Goal: Book appointment/travel/reservation

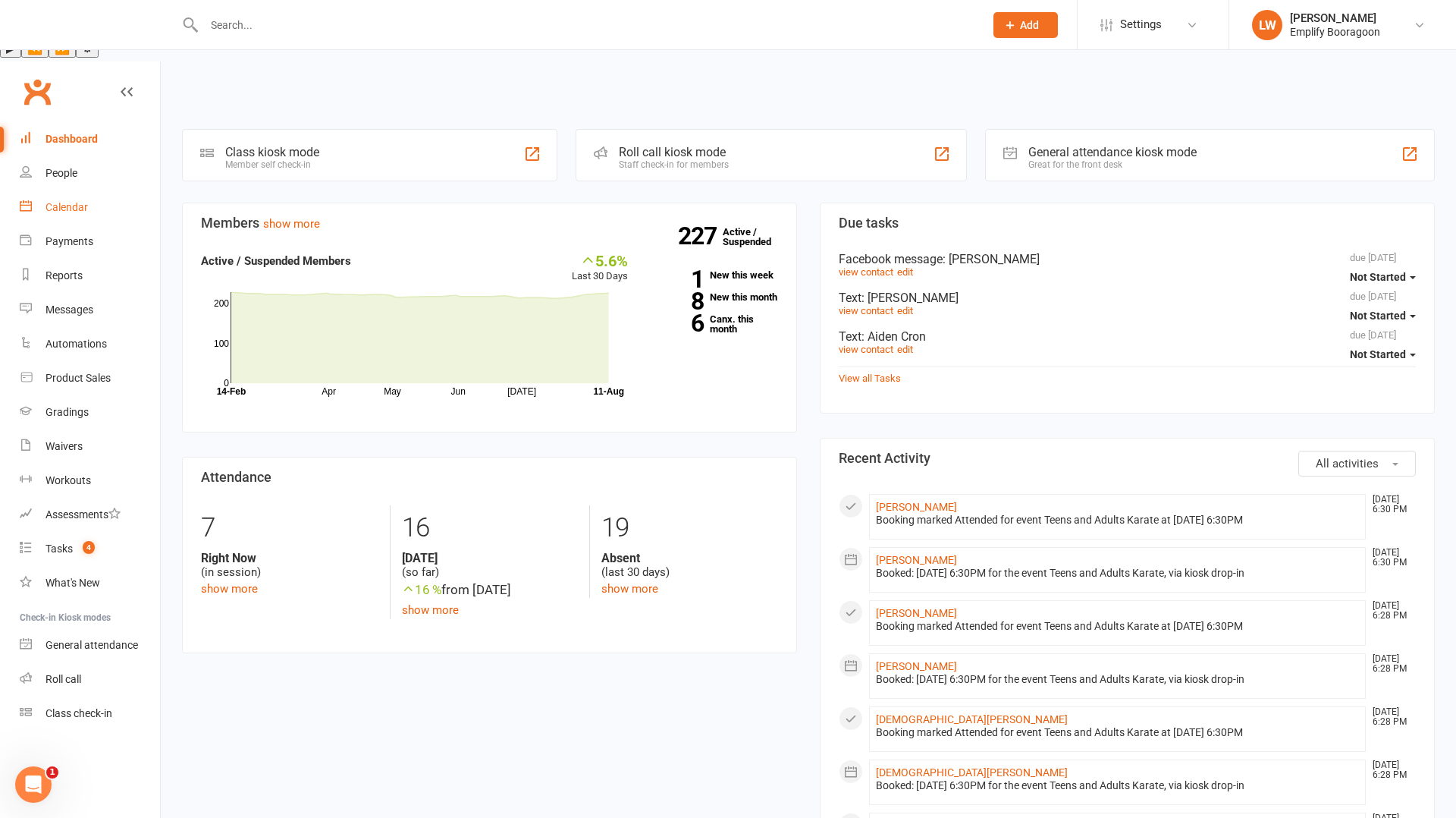
click at [79, 190] on link "Calendar" at bounding box center [90, 207] width 140 height 34
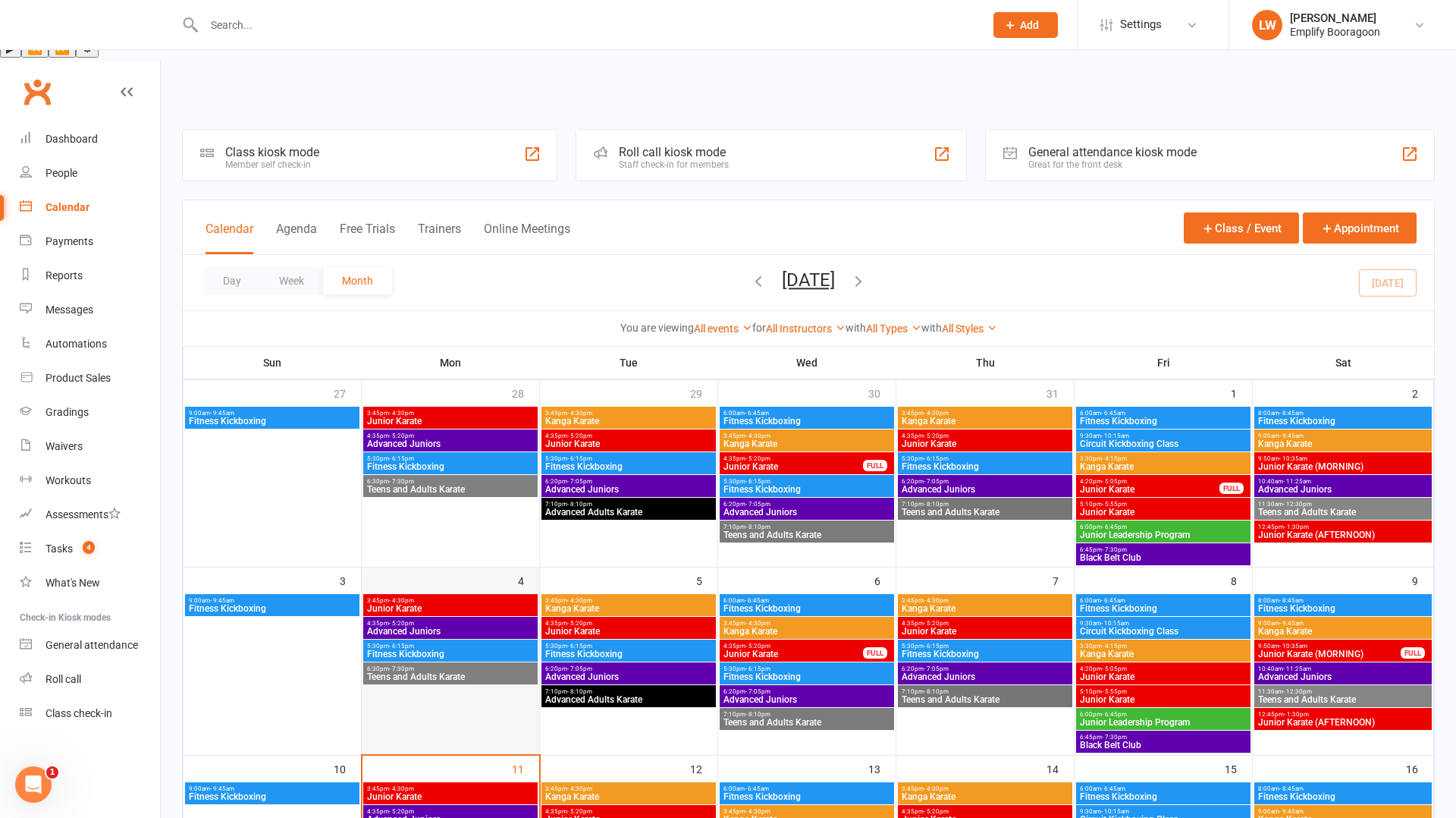
scroll to position [137, 0]
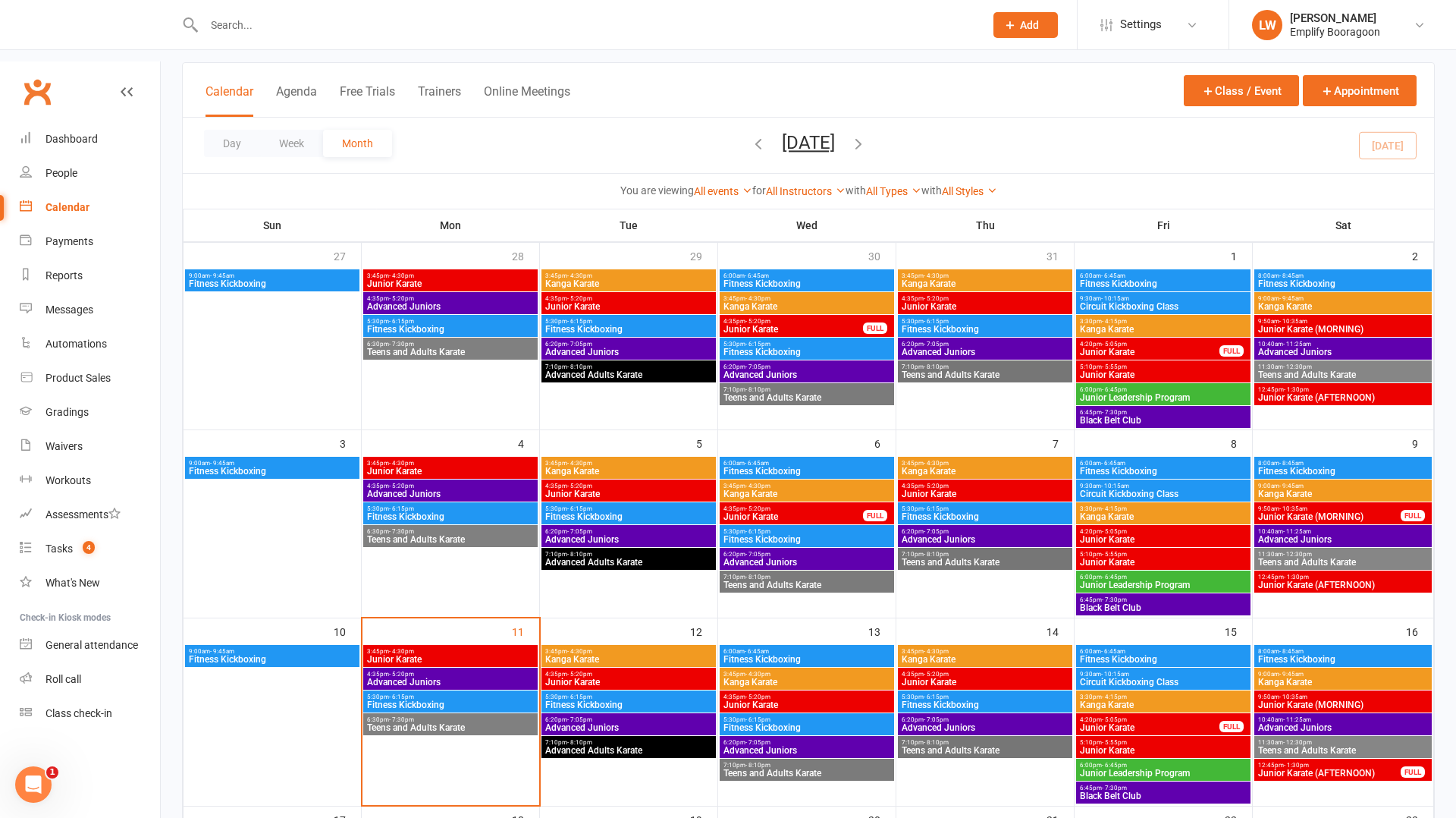
click at [421, 723] on span "Teens and Adults Karate" at bounding box center [450, 727] width 168 height 9
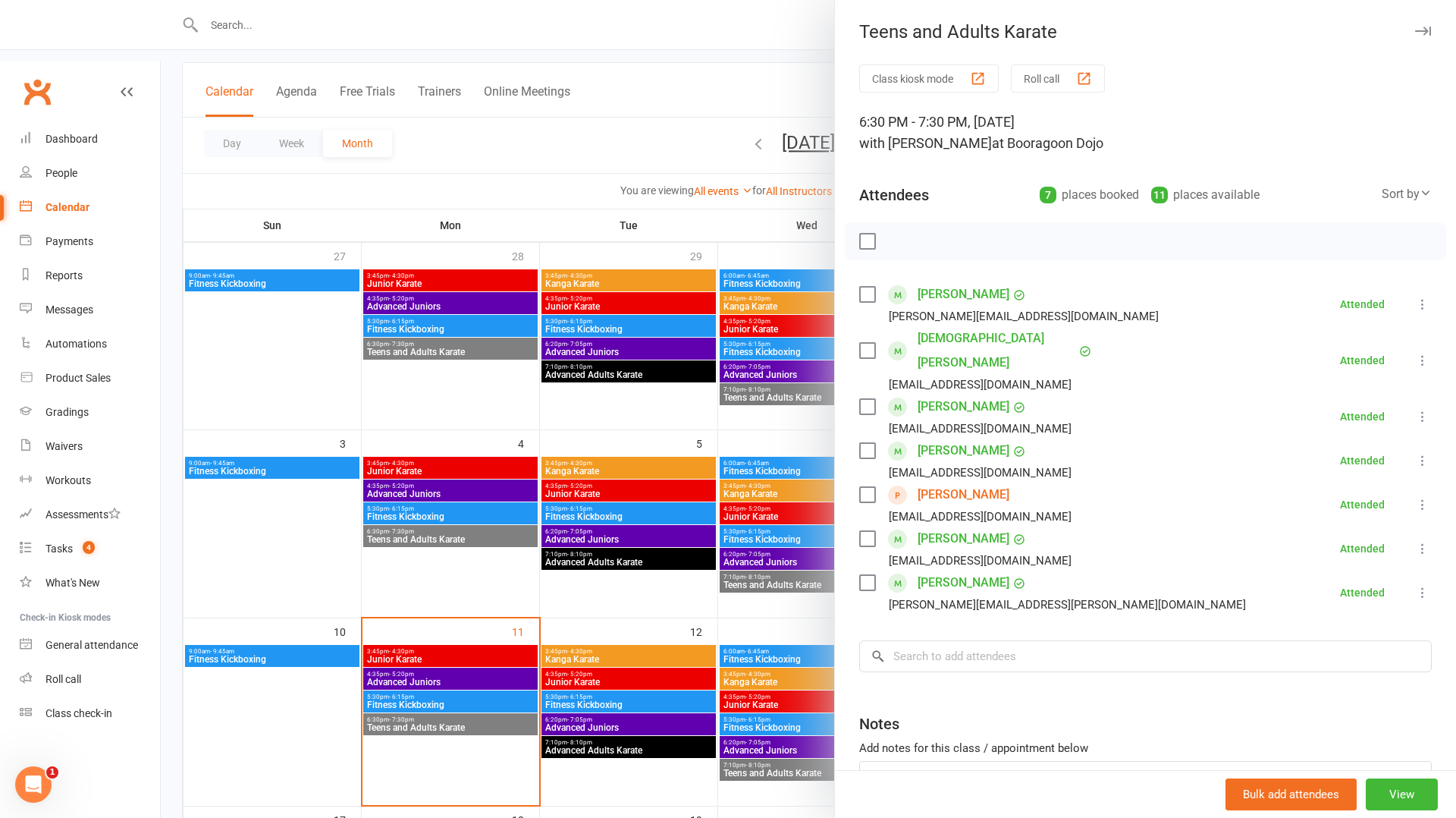
click at [494, 606] on div at bounding box center [809, 409] width 1296 height 818
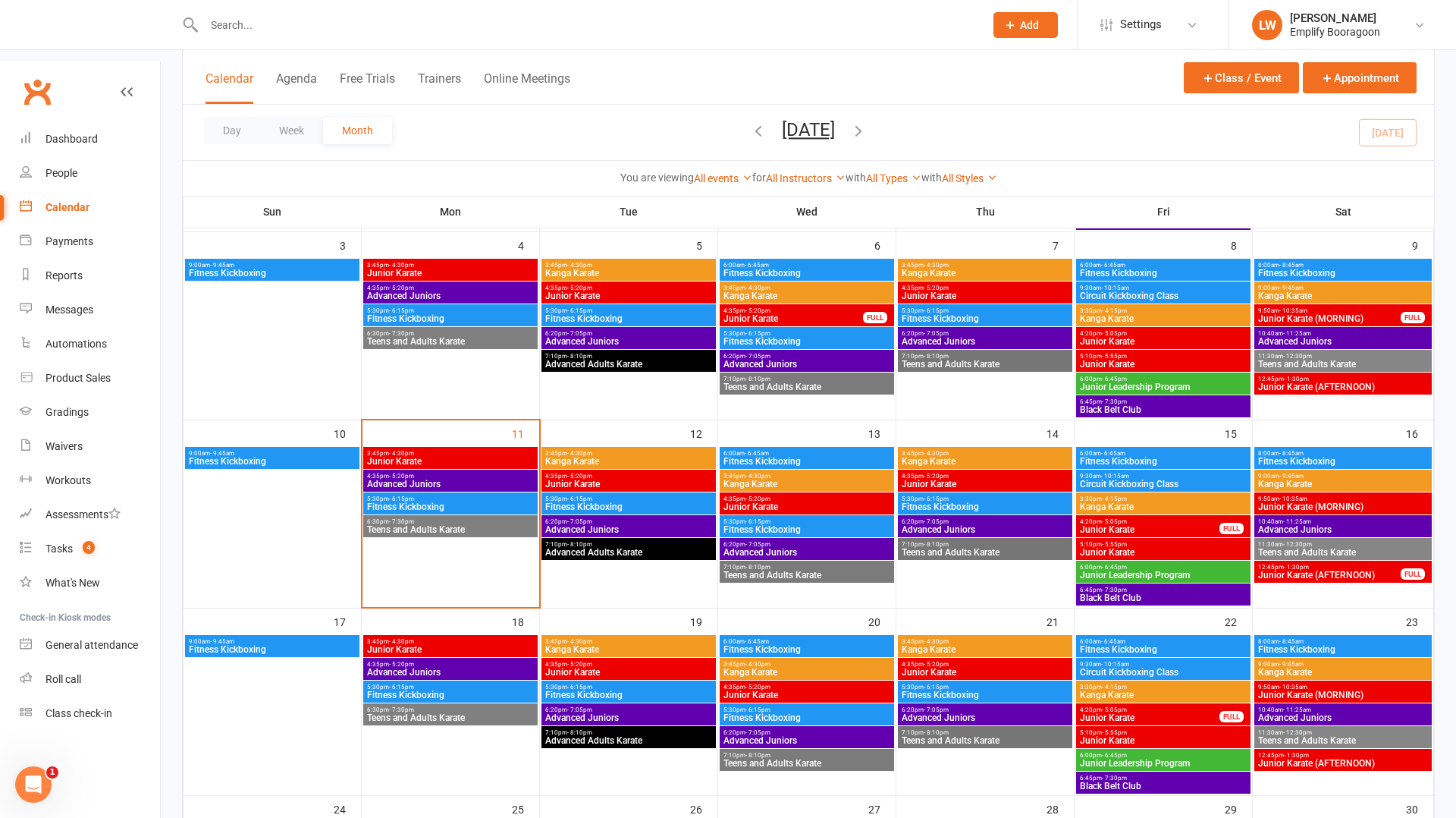
scroll to position [338, 0]
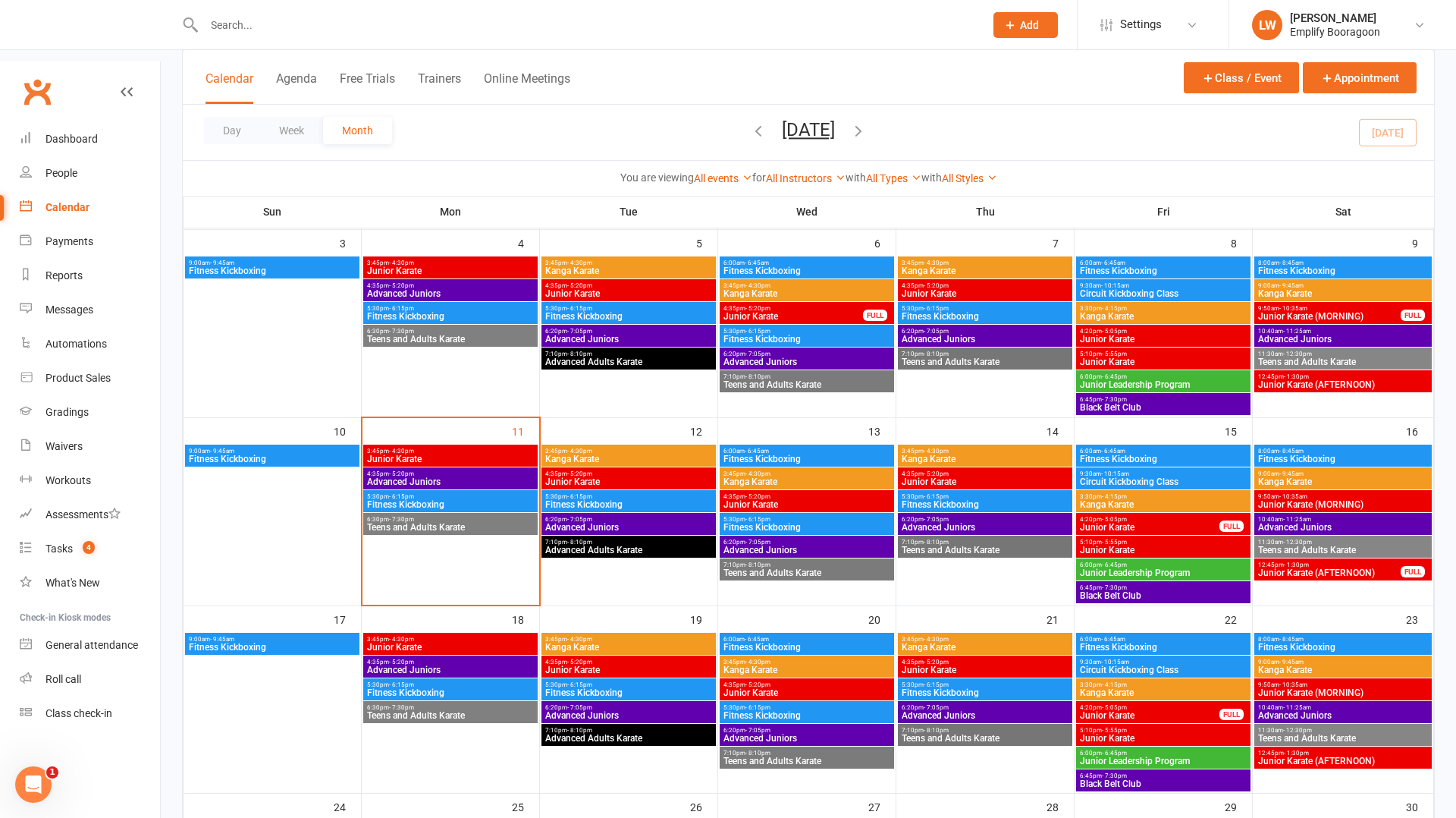
click at [452, 711] on span "Teens and Adults Karate" at bounding box center [450, 715] width 168 height 9
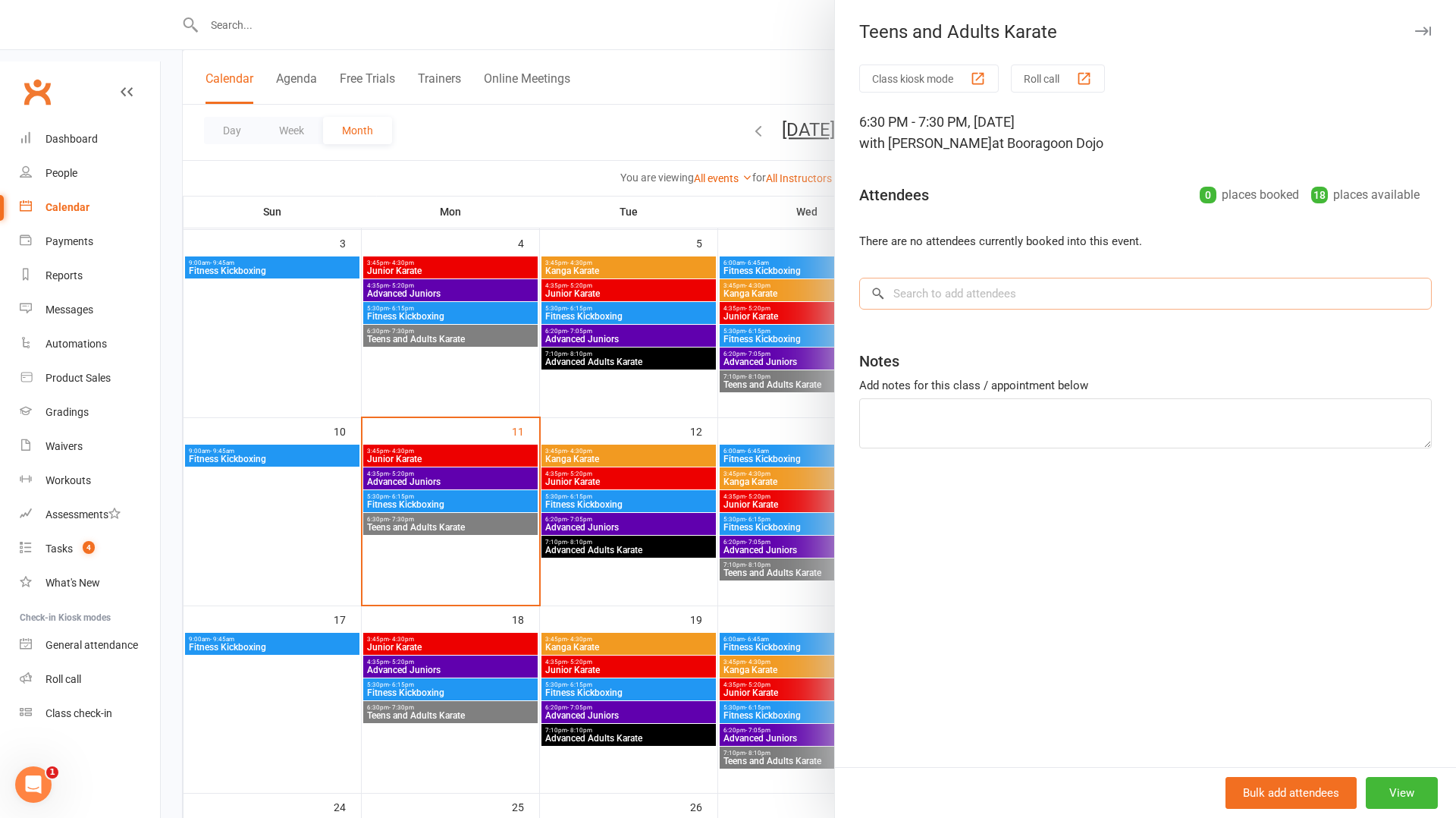
click at [916, 299] on input "search" at bounding box center [1146, 294] width 572 height 32
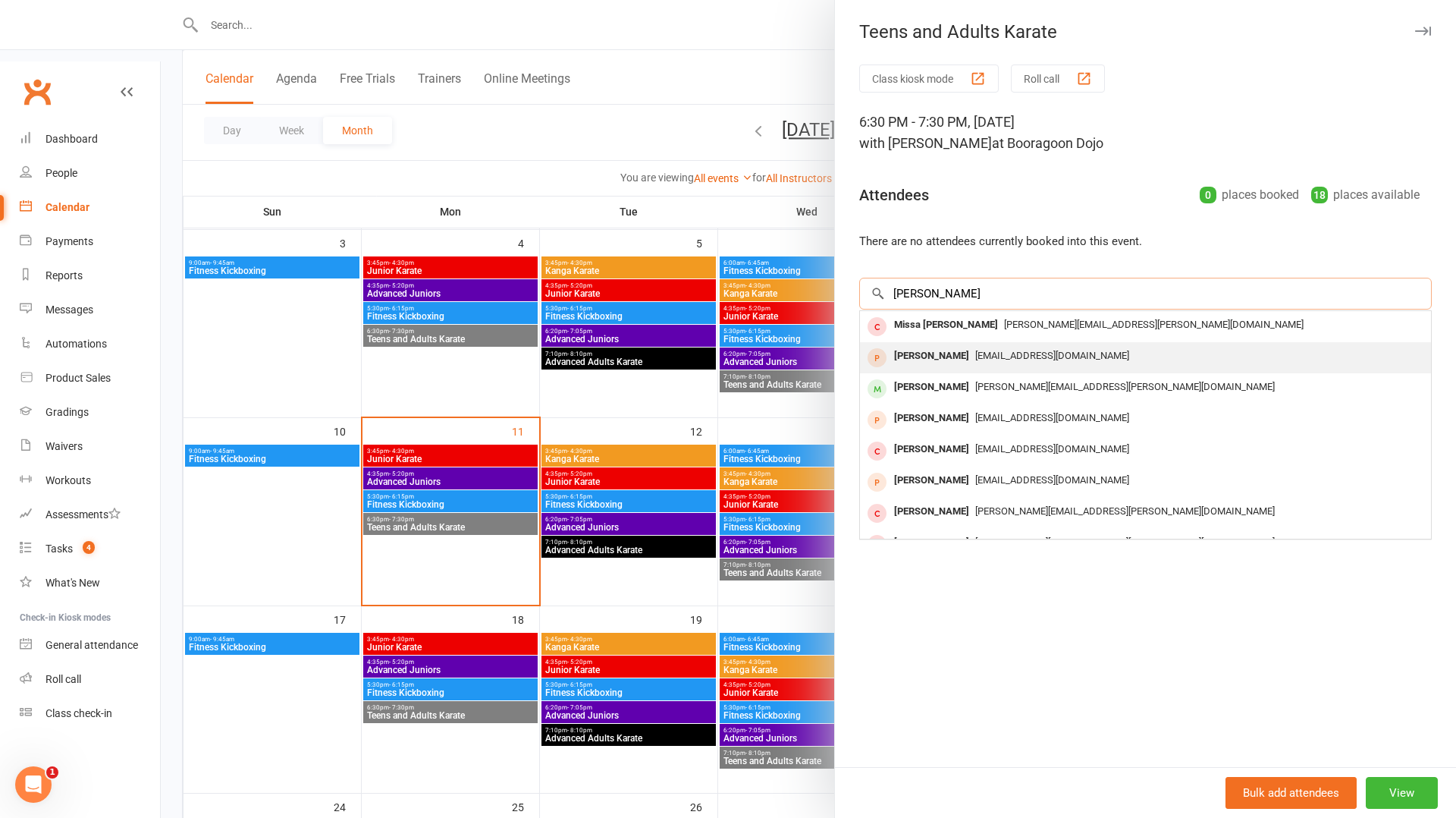
type input "melissa"
click at [1013, 359] on span "Melissalee2291@hotmail.com" at bounding box center [1053, 355] width 154 height 12
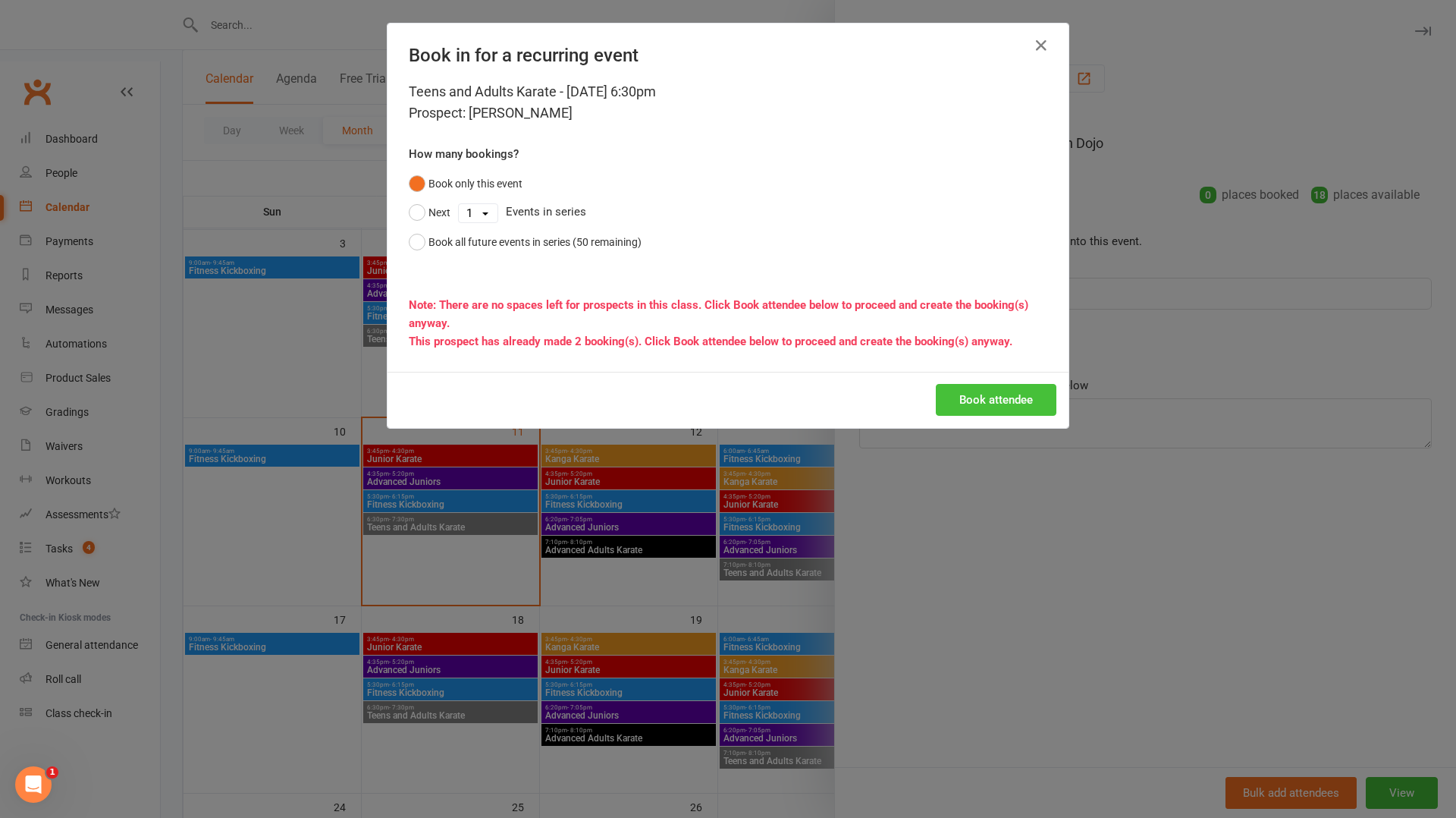
click at [985, 412] on button "Book attendee" at bounding box center [996, 400] width 120 height 32
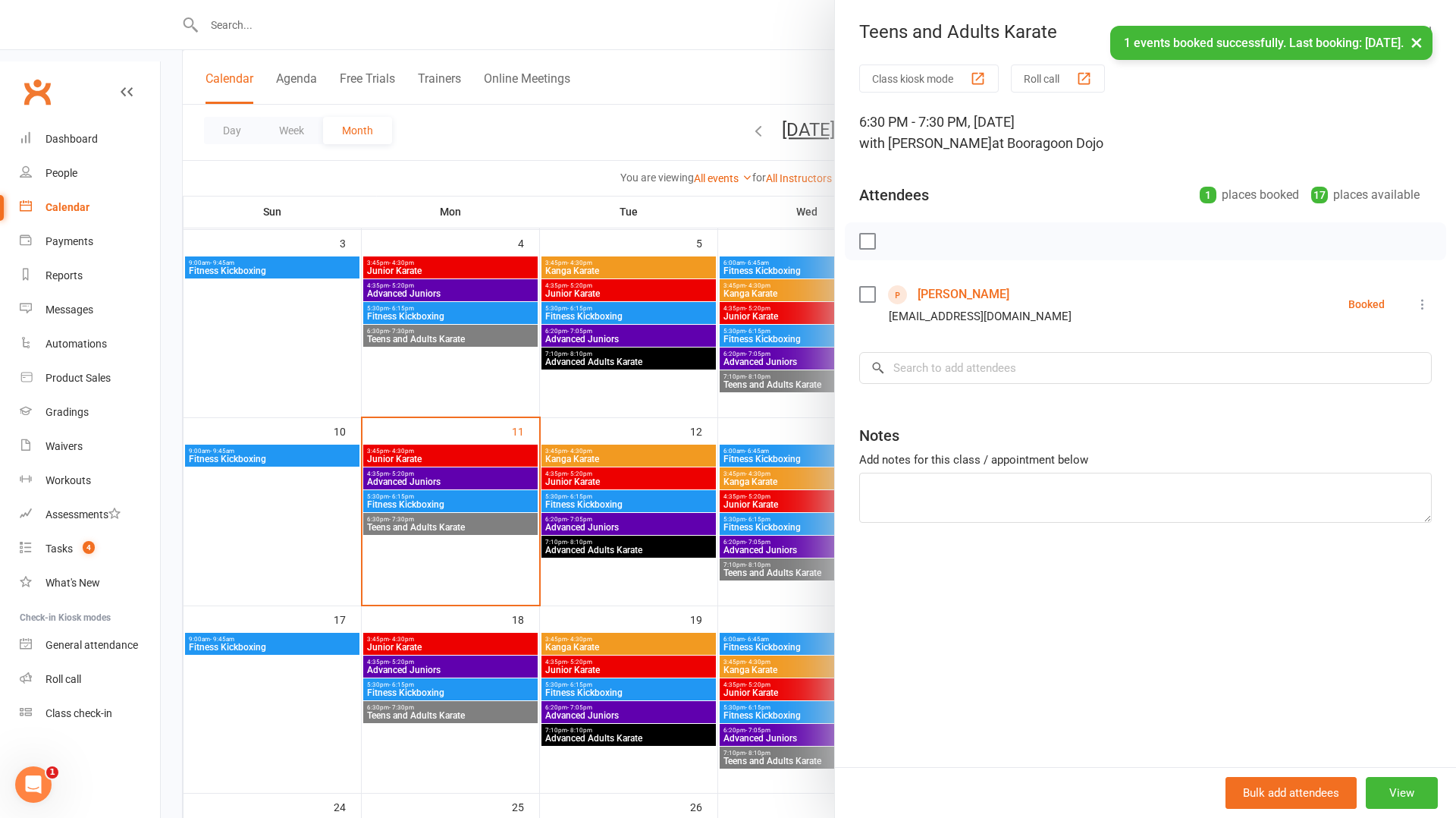
click at [480, 368] on div at bounding box center [809, 409] width 1296 height 818
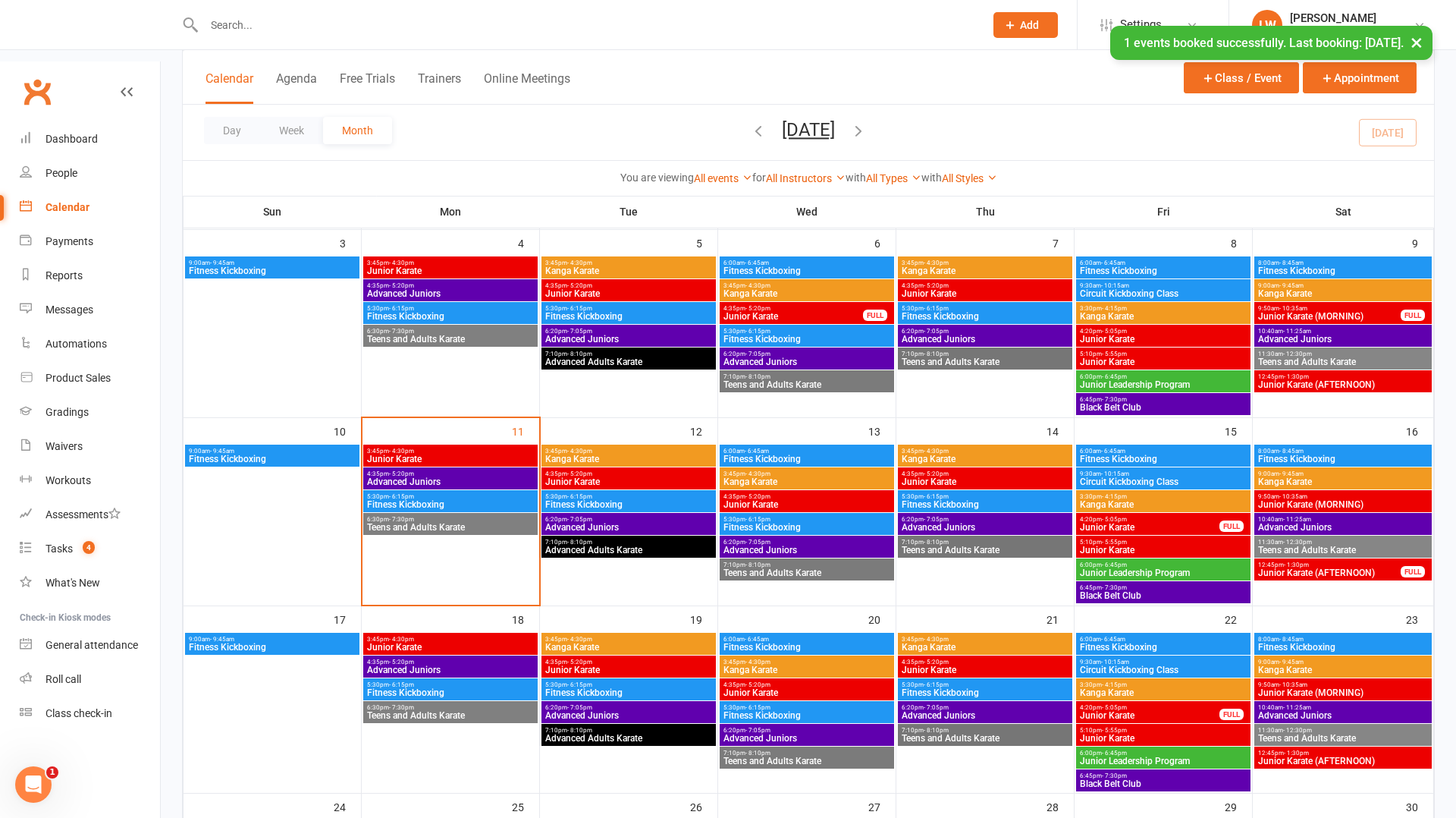
click at [484, 523] on span "Teens and Adults Karate" at bounding box center [450, 527] width 168 height 9
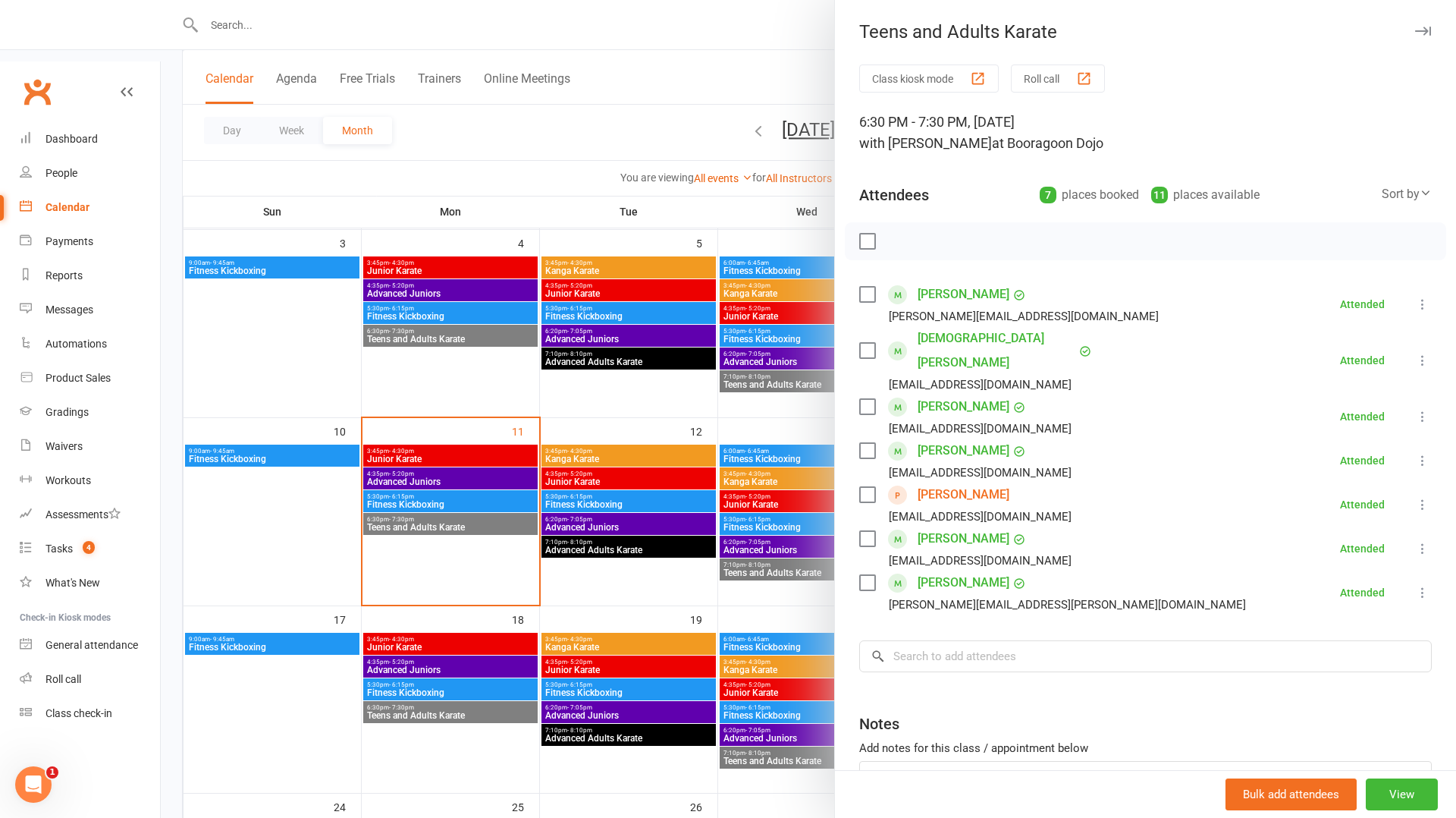
click at [446, 664] on div at bounding box center [809, 409] width 1296 height 818
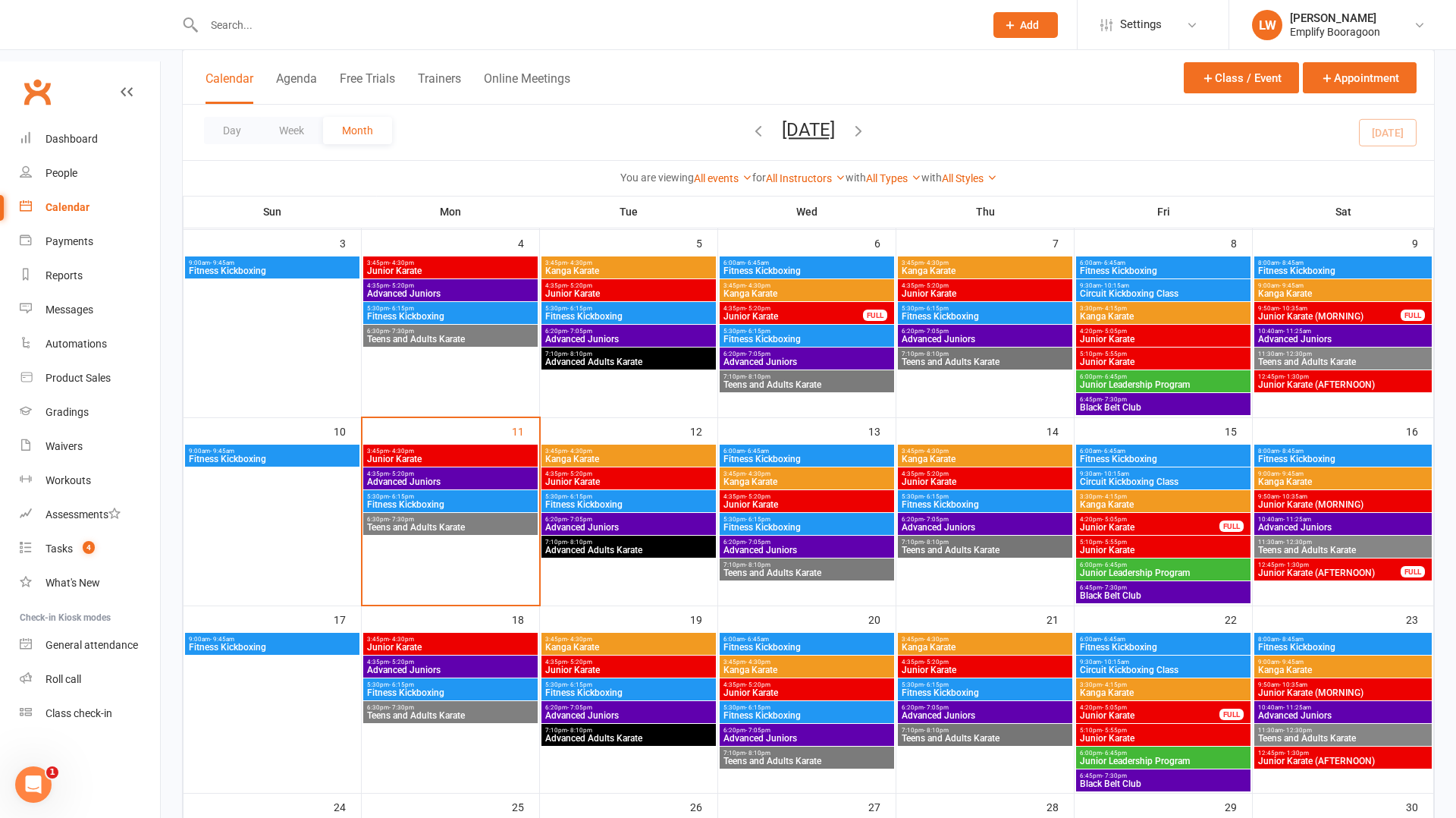
click at [434, 704] on span "6:30pm - 7:30pm" at bounding box center [450, 707] width 168 height 7
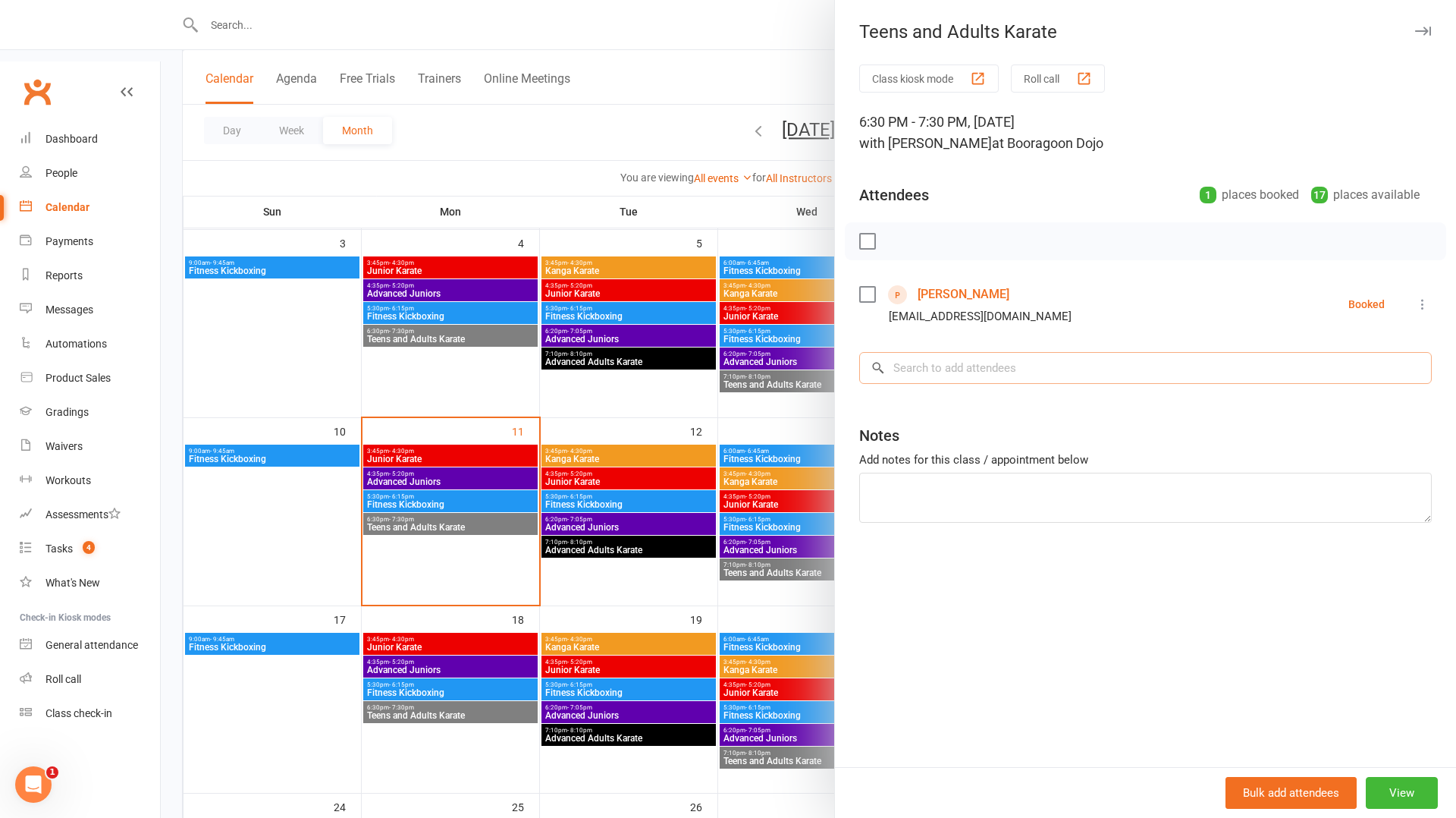
click at [983, 373] on input "search" at bounding box center [1146, 368] width 572 height 32
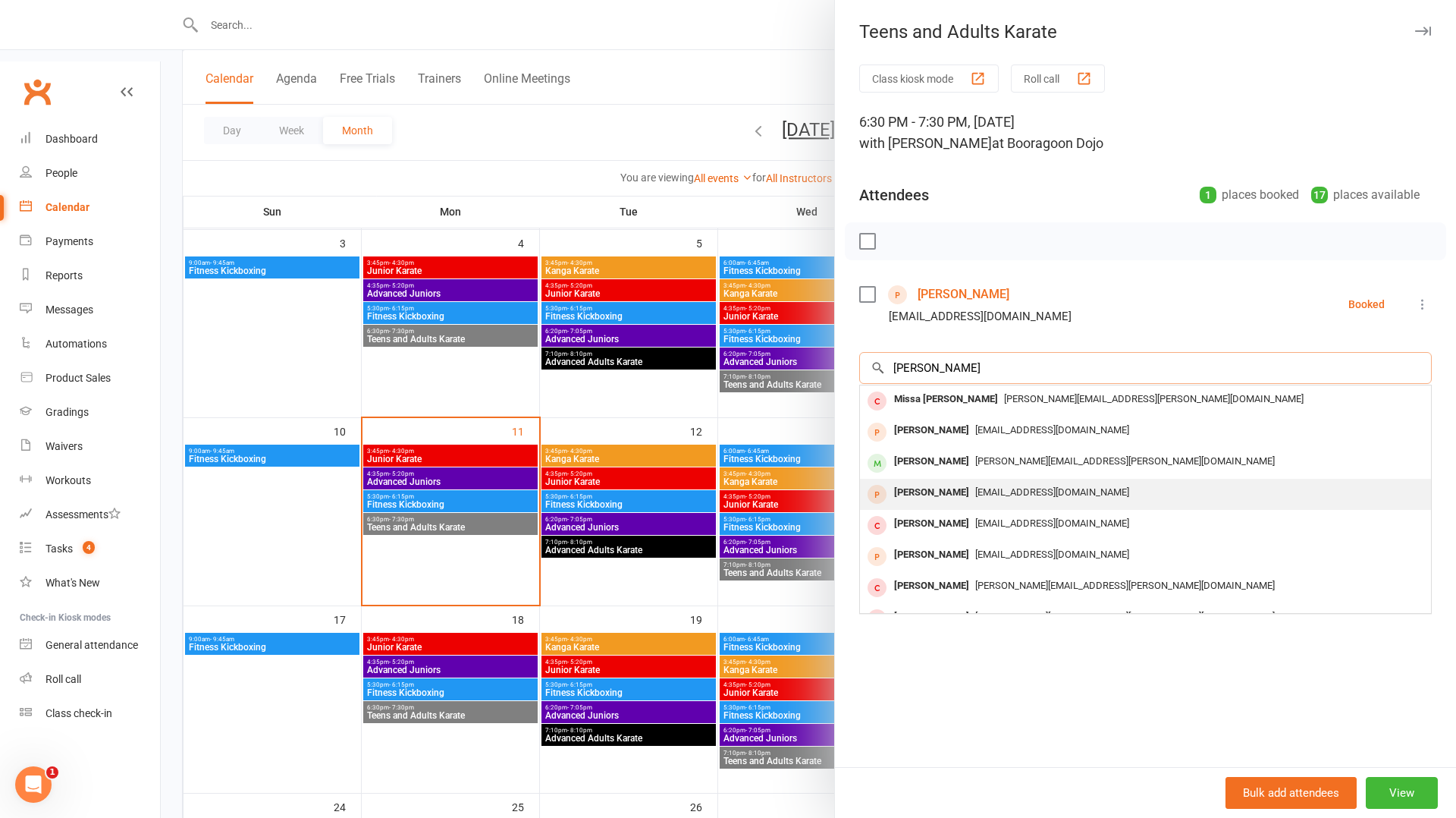
type input "melissa"
click at [1144, 483] on div "melissaward@hotmail.com" at bounding box center [1146, 493] width 559 height 22
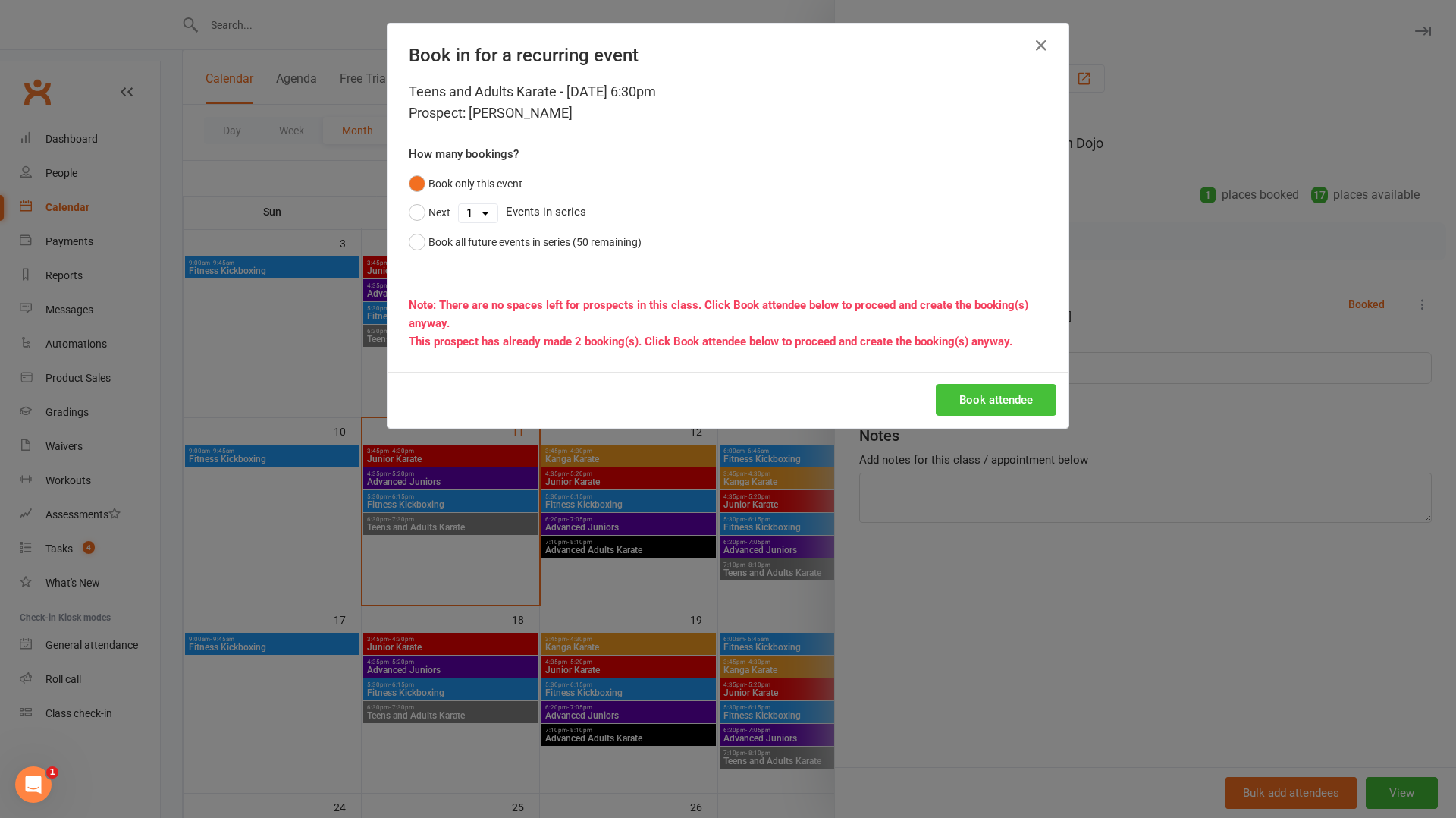
click at [1005, 394] on button "Book attendee" at bounding box center [996, 400] width 120 height 32
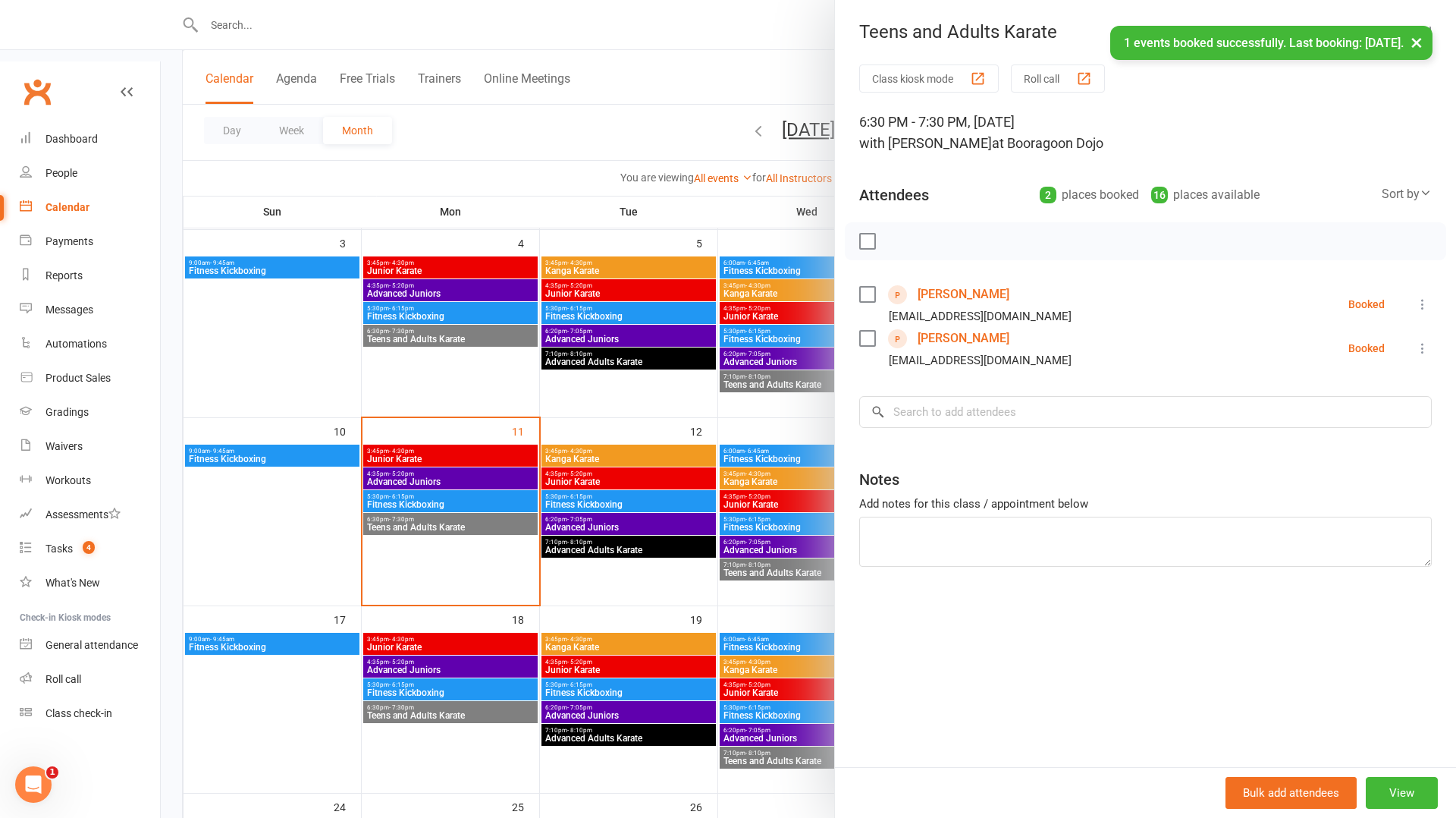
click at [1423, 349] on icon at bounding box center [1423, 348] width 15 height 15
click at [1352, 405] on link "Remove" at bounding box center [1356, 408] width 150 height 31
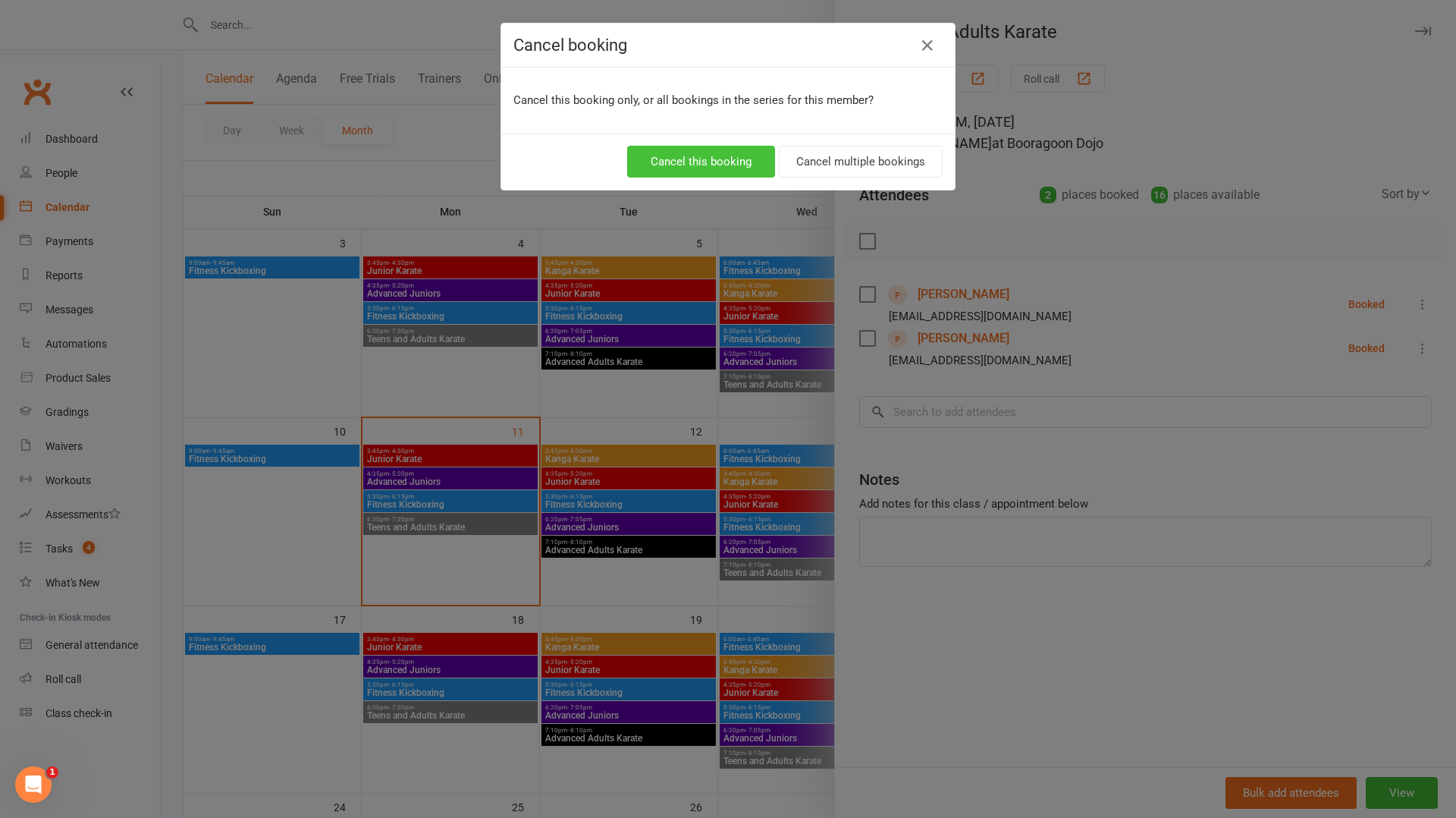
click at [712, 159] on button "Cancel this booking" at bounding box center [701, 162] width 148 height 32
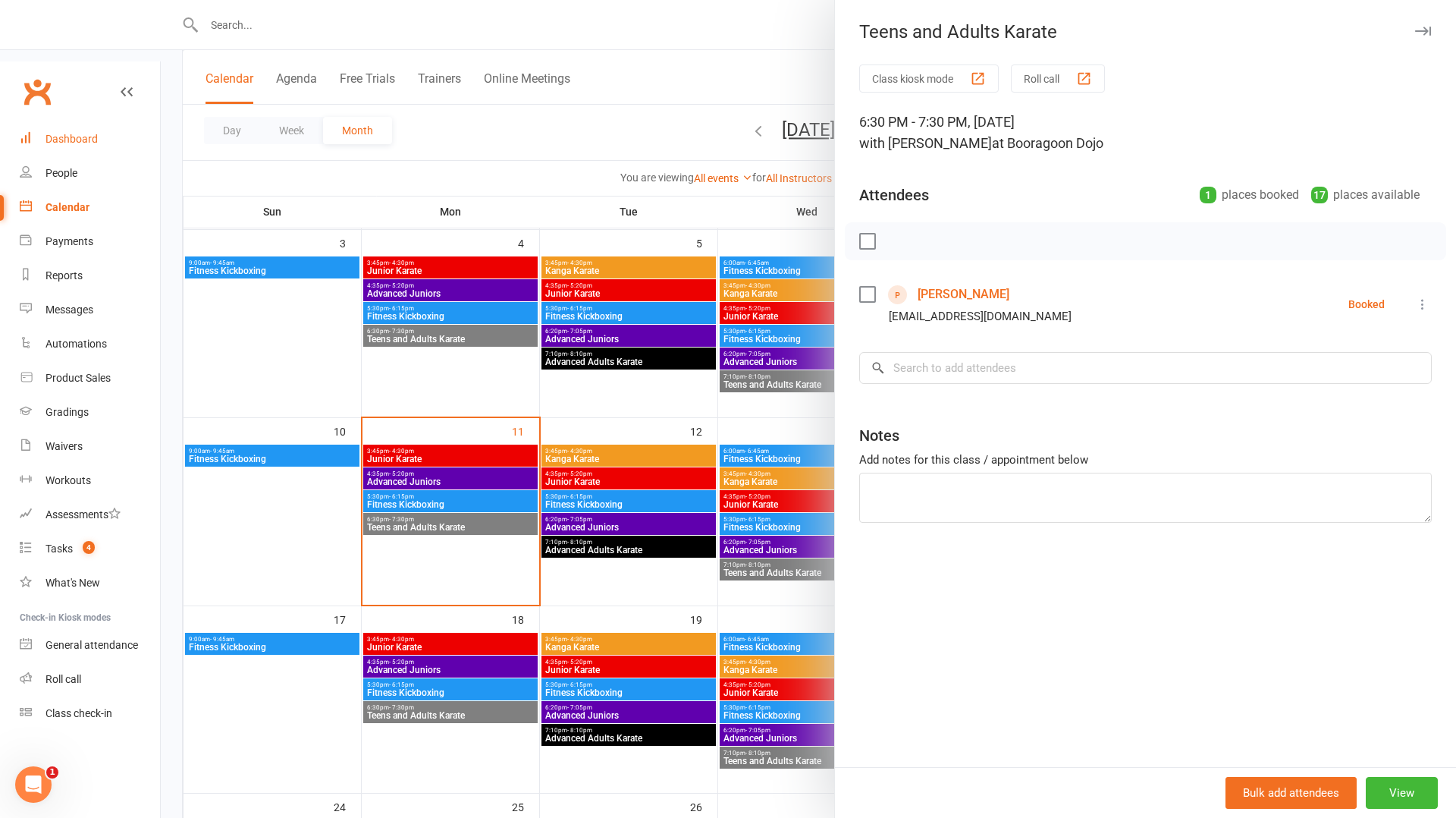
click at [76, 133] on div "Dashboard" at bounding box center [71, 139] width 52 height 12
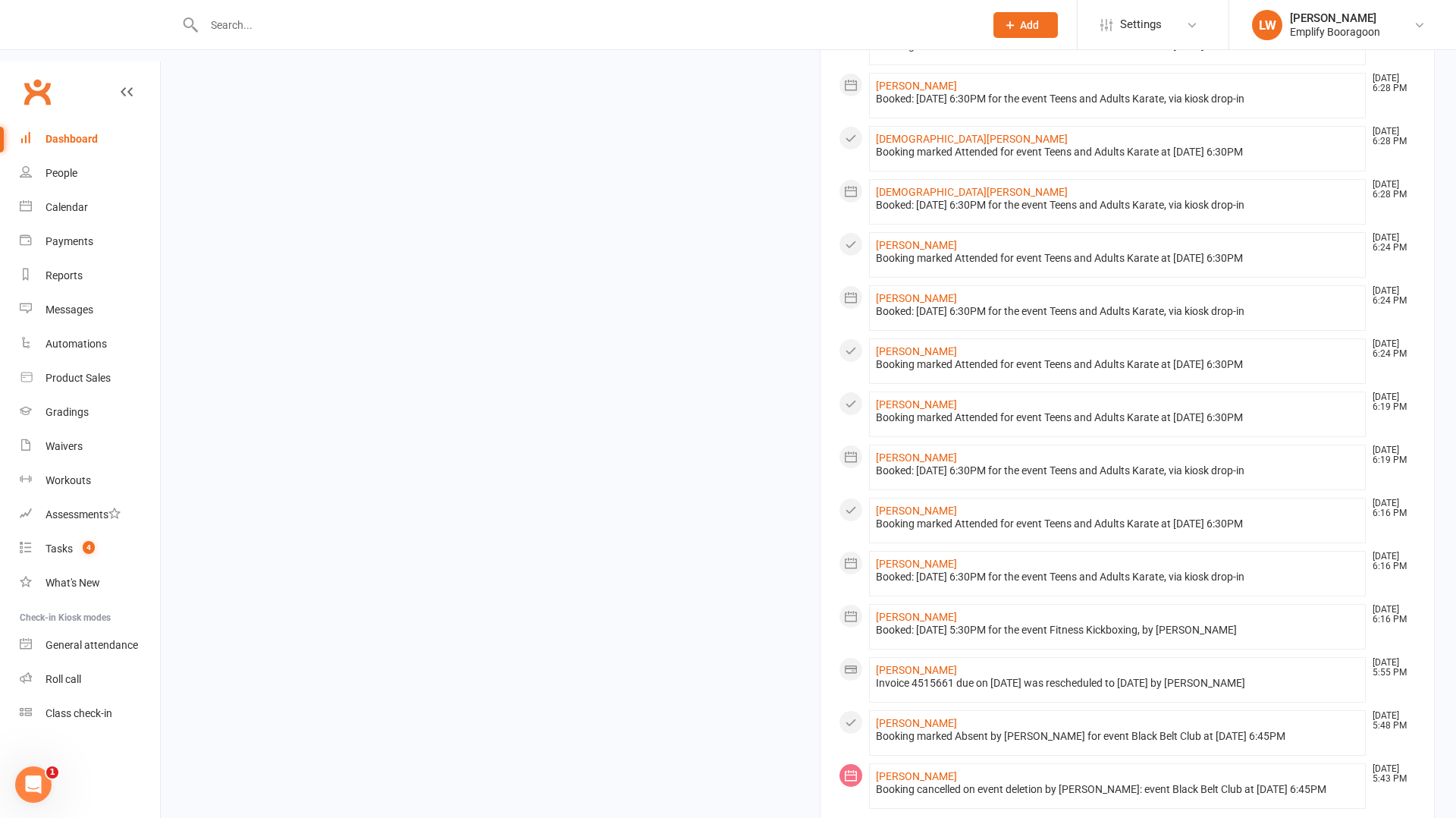
scroll to position [787, 0]
